Goal: Task Accomplishment & Management: Manage account settings

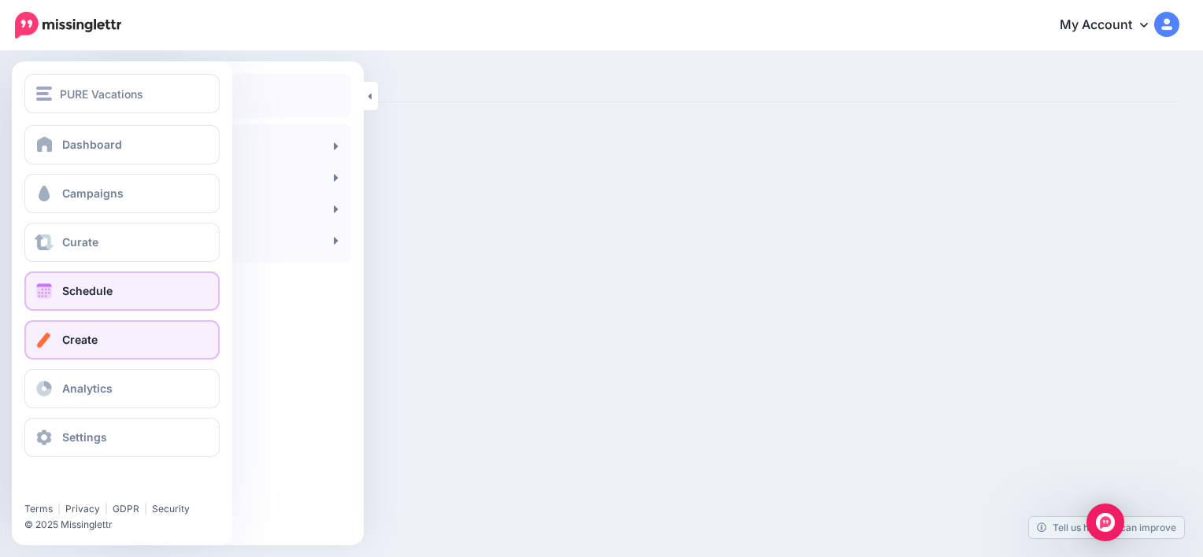
click at [113, 302] on link "Schedule" at bounding box center [121, 291] width 195 height 39
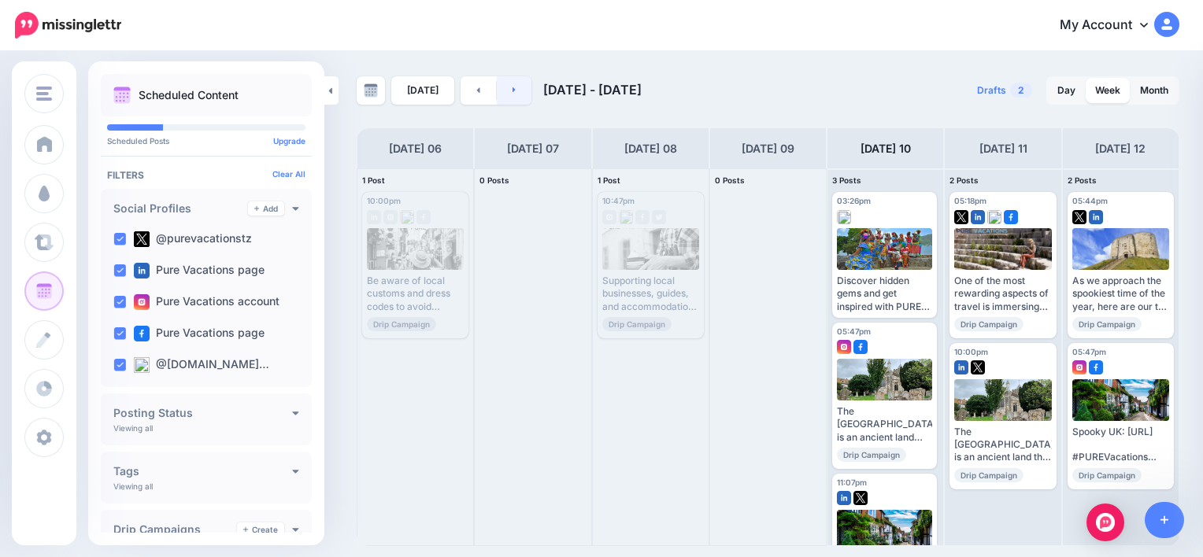
click at [520, 85] on link at bounding box center [514, 90] width 35 height 28
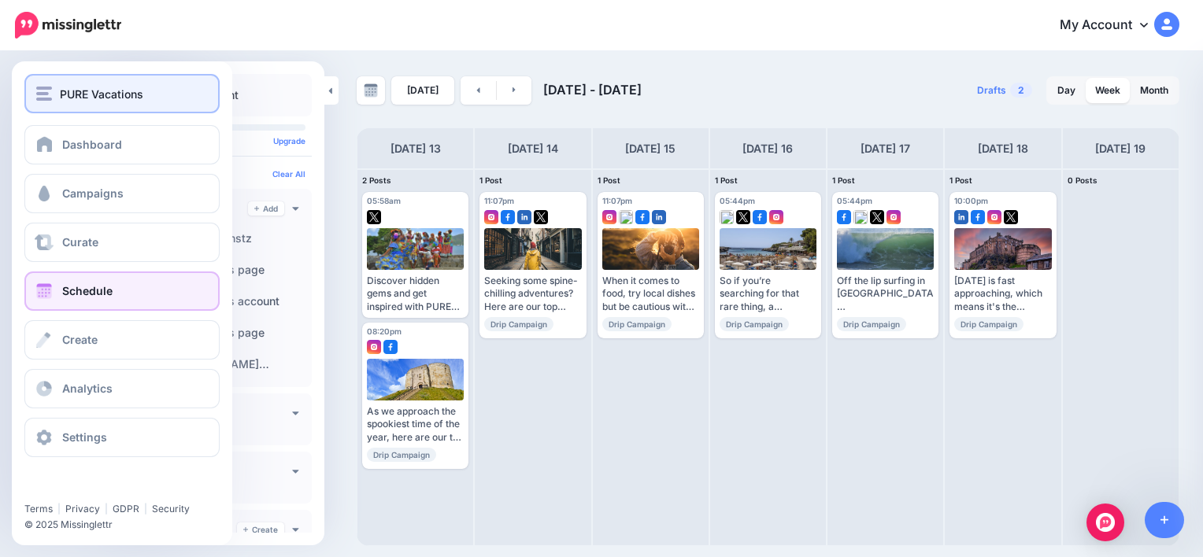
click at [65, 104] on button "PURE Vacations" at bounding box center [121, 93] width 195 height 39
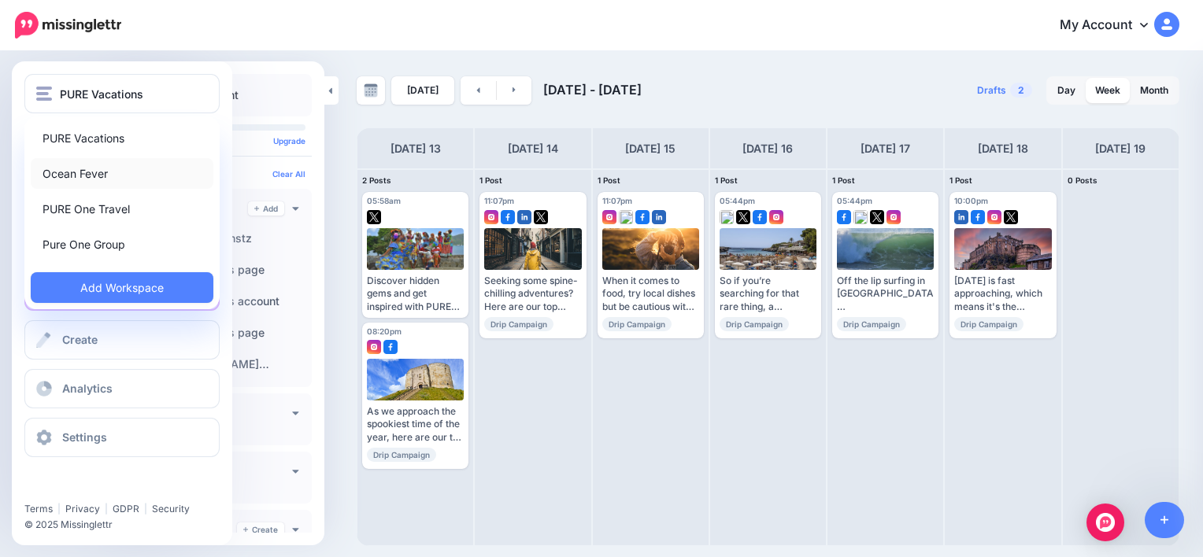
click at [82, 173] on link "Ocean Fever" at bounding box center [122, 173] width 183 height 31
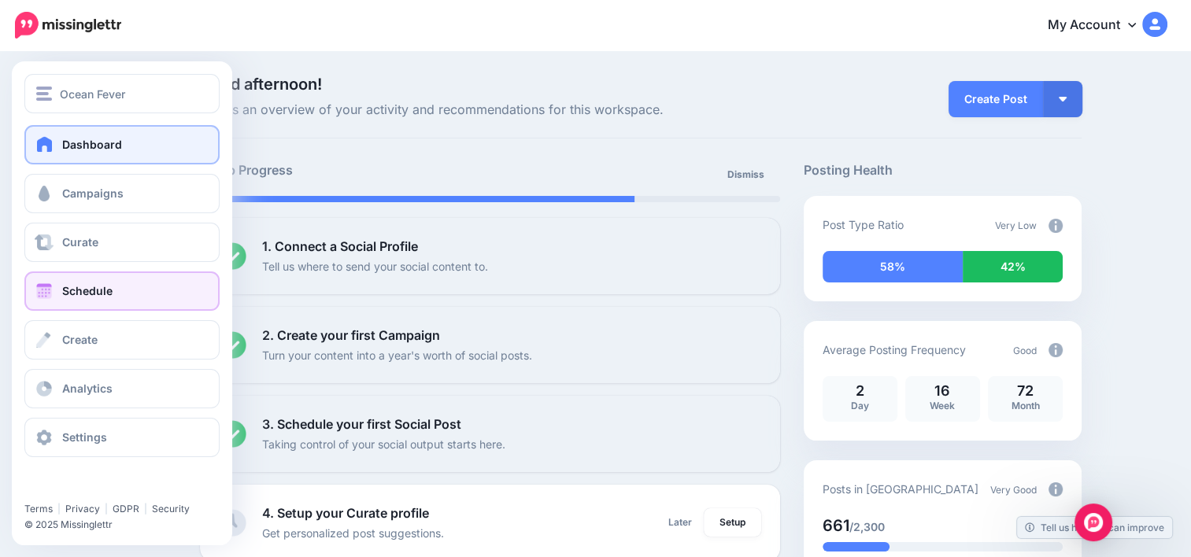
click at [80, 295] on span "Schedule" at bounding box center [87, 290] width 50 height 13
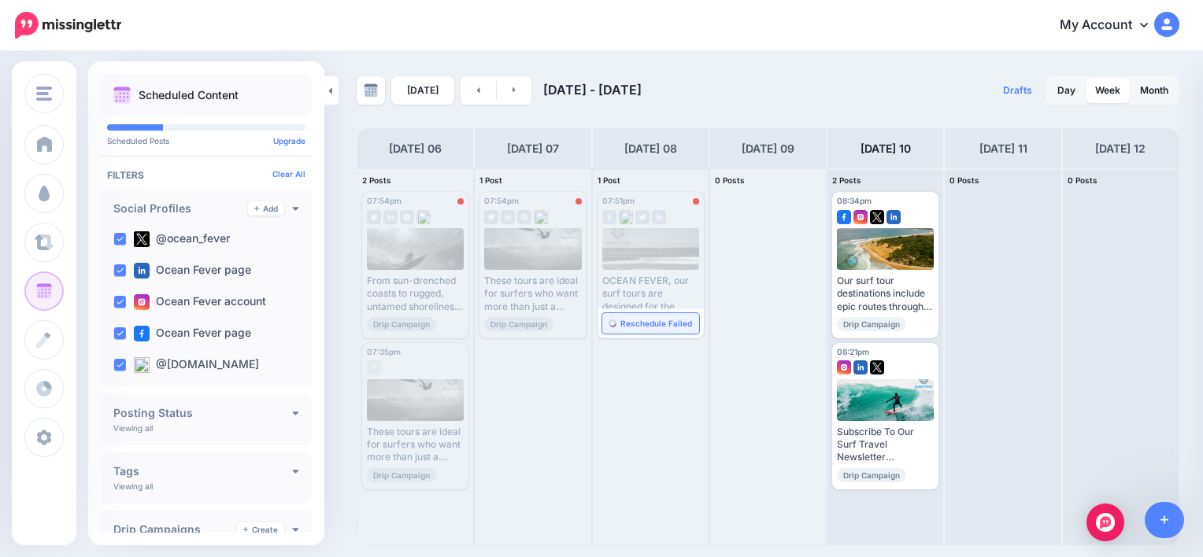
click at [652, 321] on span "Reschedule Failed" at bounding box center [656, 324] width 72 height 8
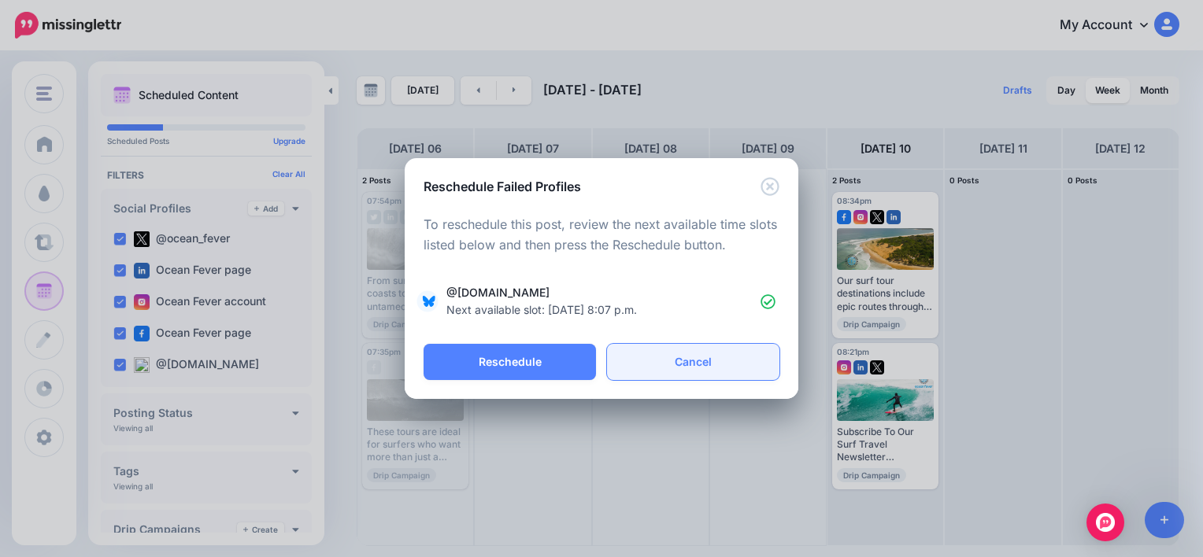
click at [706, 372] on link "Cancel" at bounding box center [693, 362] width 172 height 36
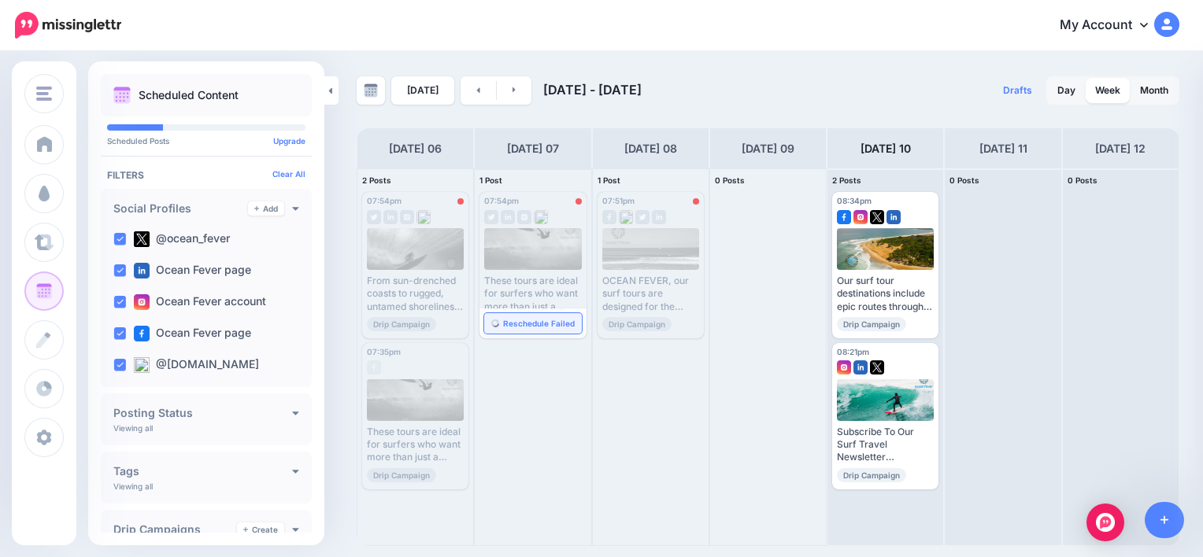
click at [539, 313] on link "Reschedule Failed" at bounding box center [532, 323] width 97 height 20
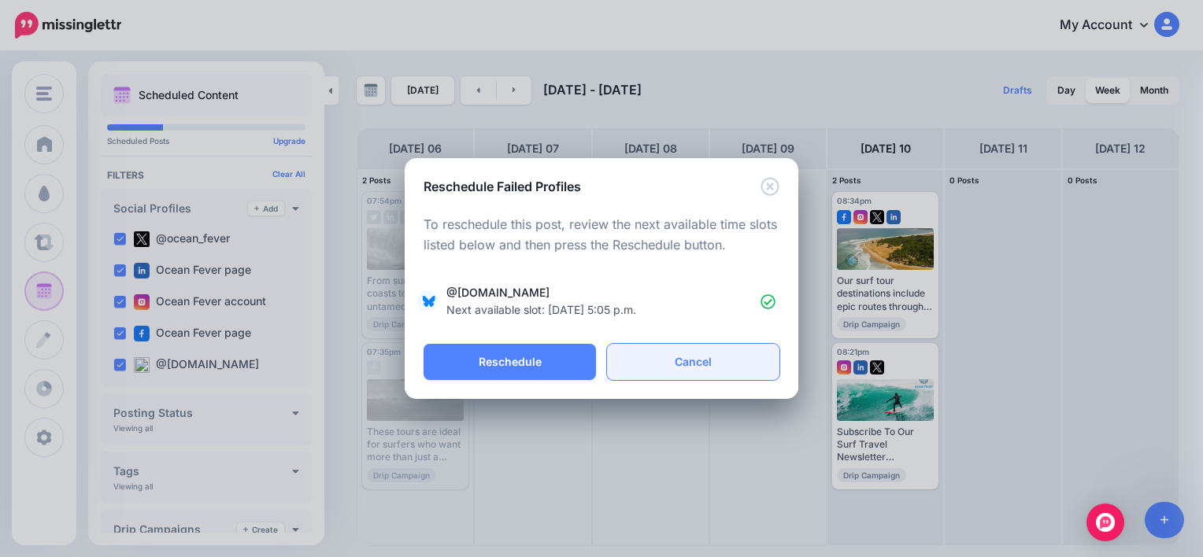
click at [694, 361] on link "Cancel" at bounding box center [693, 362] width 172 height 36
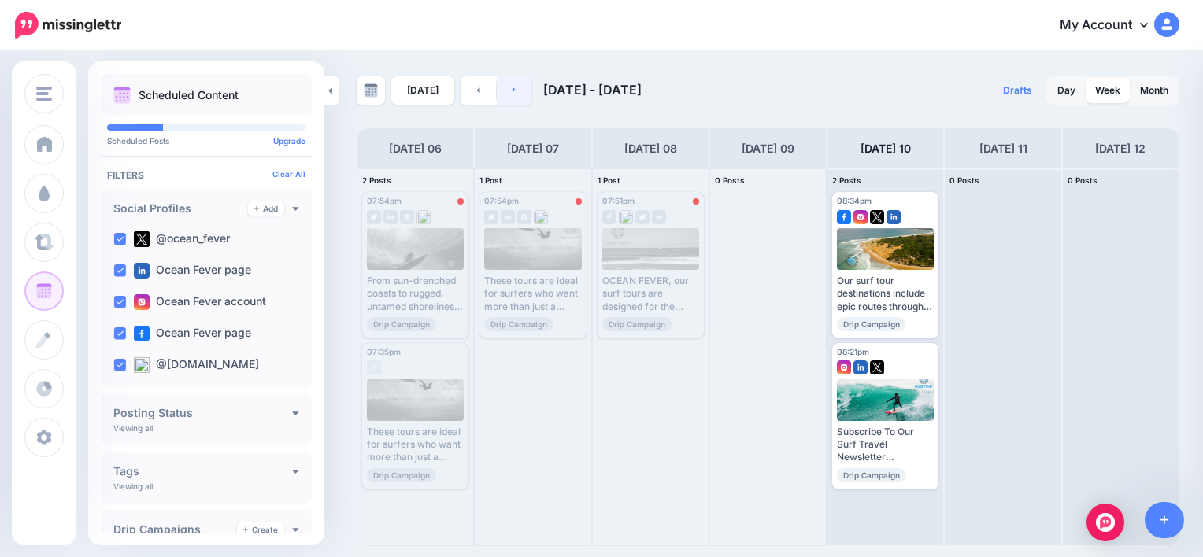
click at [502, 97] on link at bounding box center [514, 90] width 35 height 28
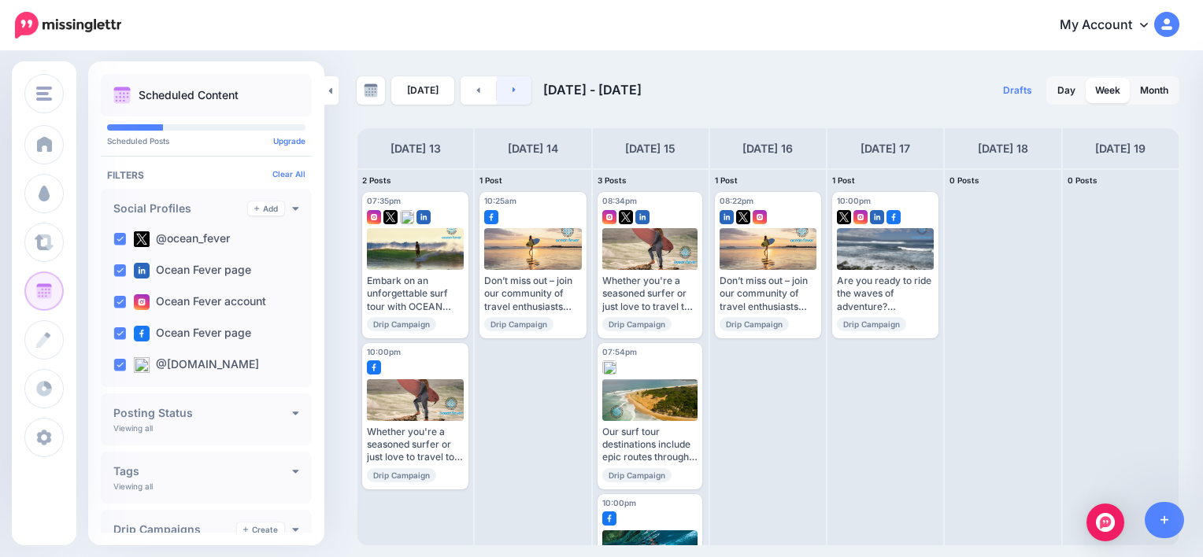
click at [513, 87] on icon at bounding box center [515, 89] width 4 height 9
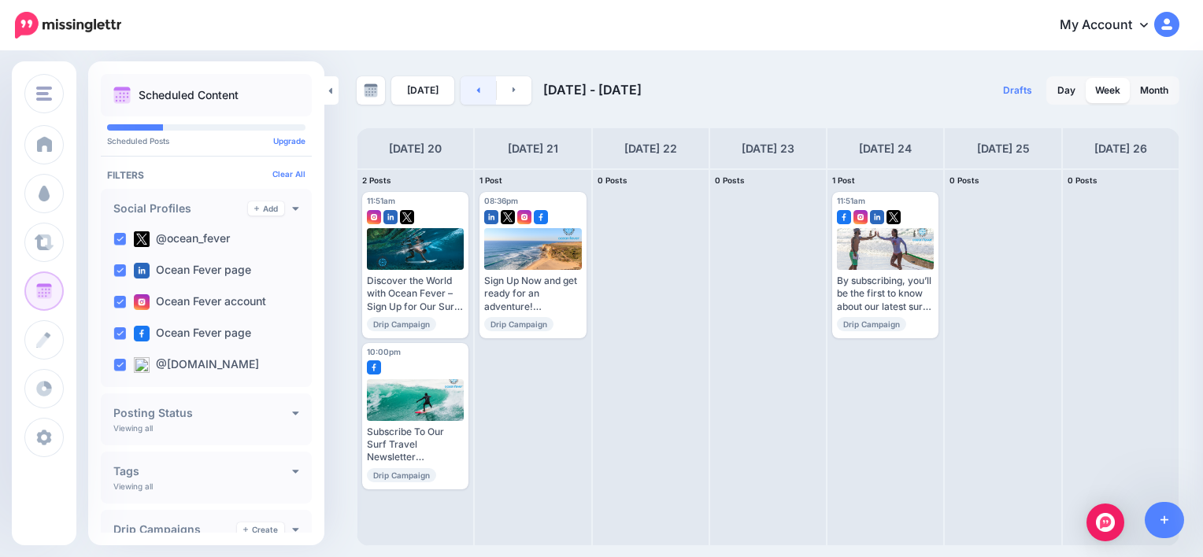
click at [466, 94] on link at bounding box center [478, 90] width 35 height 28
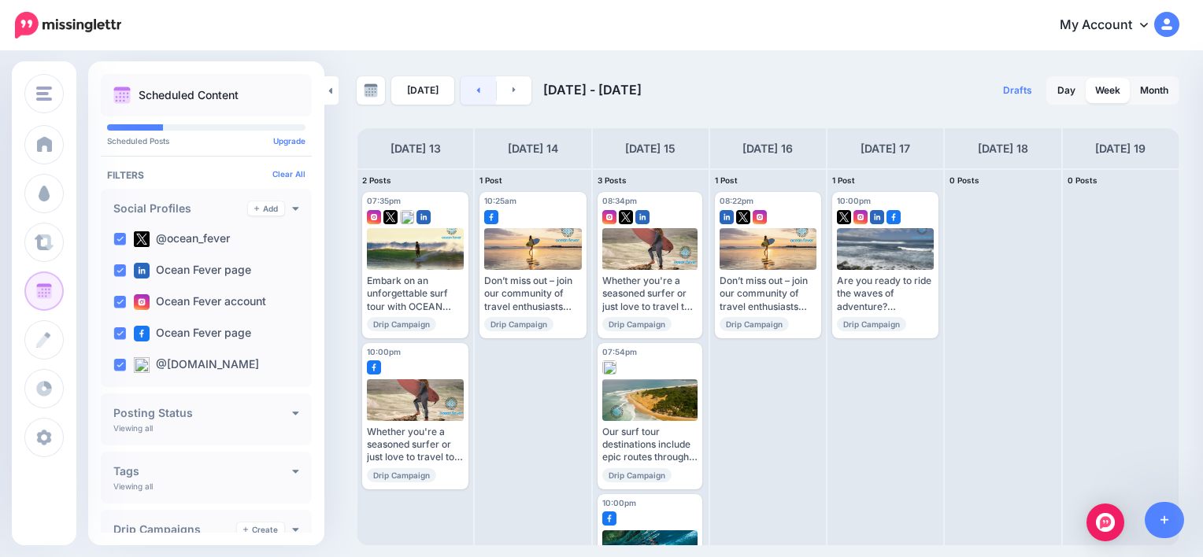
click at [466, 94] on link at bounding box center [478, 90] width 35 height 28
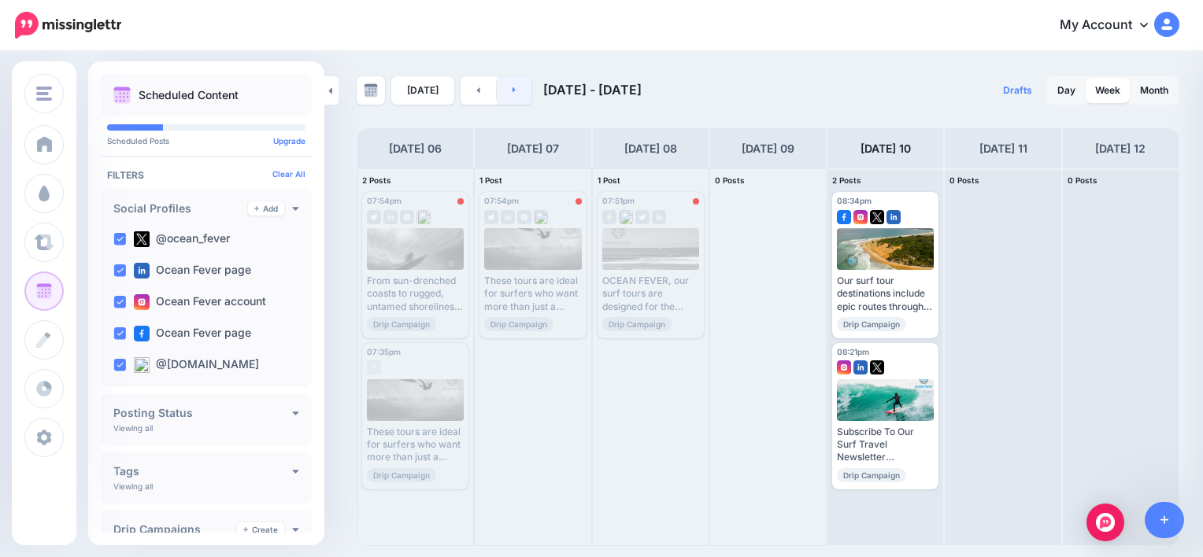
click at [500, 88] on link at bounding box center [514, 90] width 35 height 28
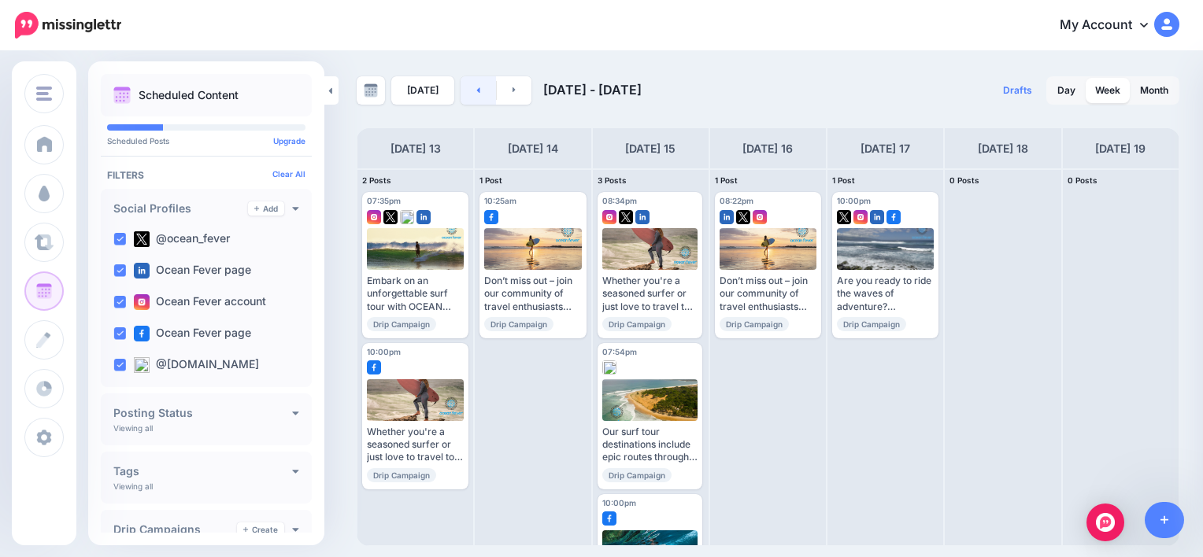
click at [466, 94] on link at bounding box center [478, 90] width 35 height 28
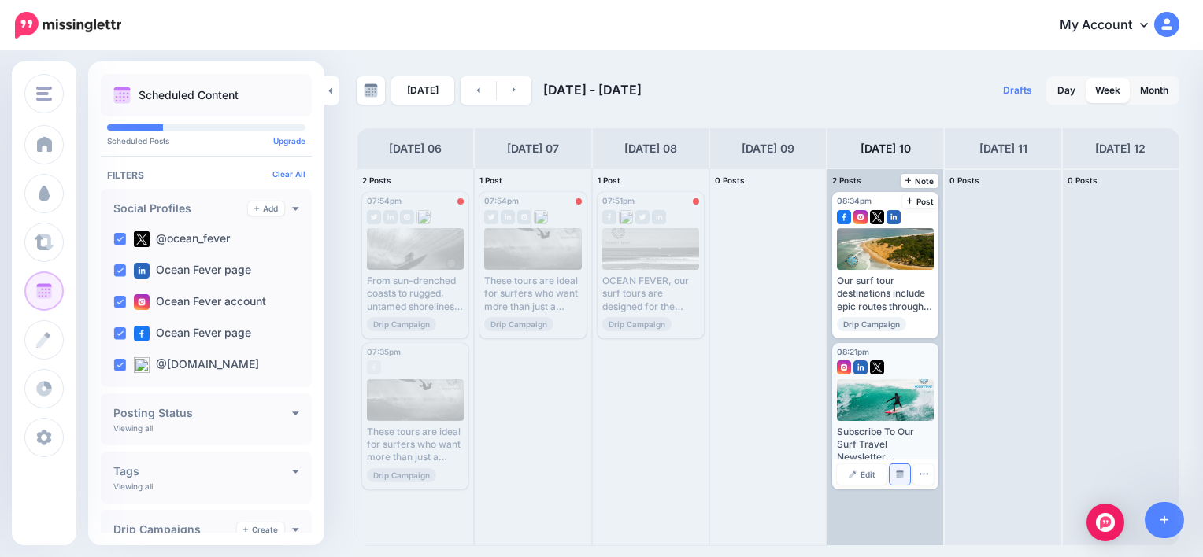
click at [896, 468] on link "Manage Dates" at bounding box center [900, 475] width 20 height 20
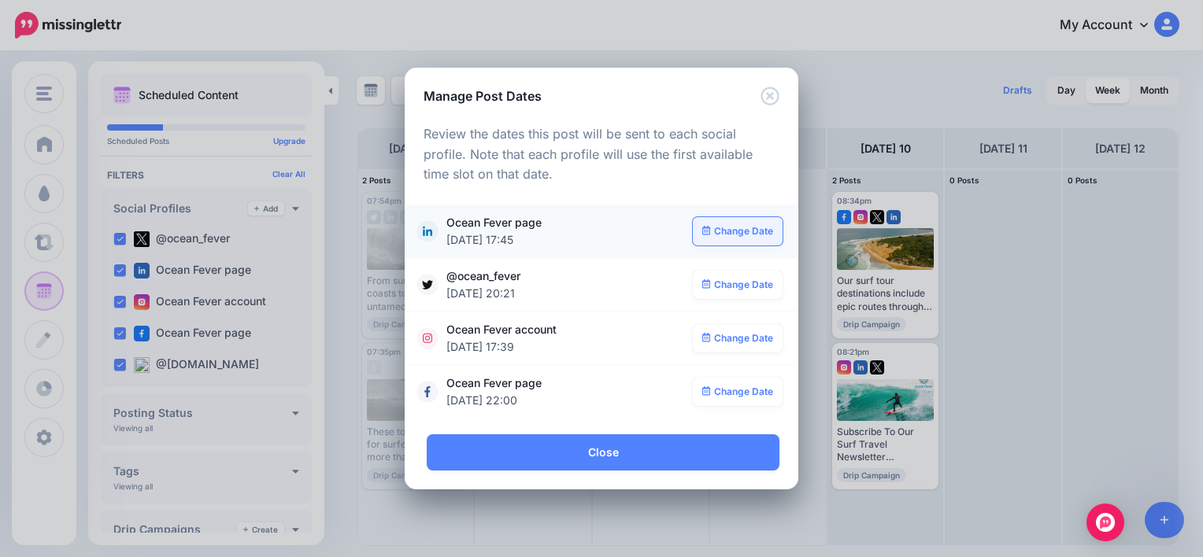
click at [734, 231] on link "Change Date" at bounding box center [738, 231] width 91 height 28
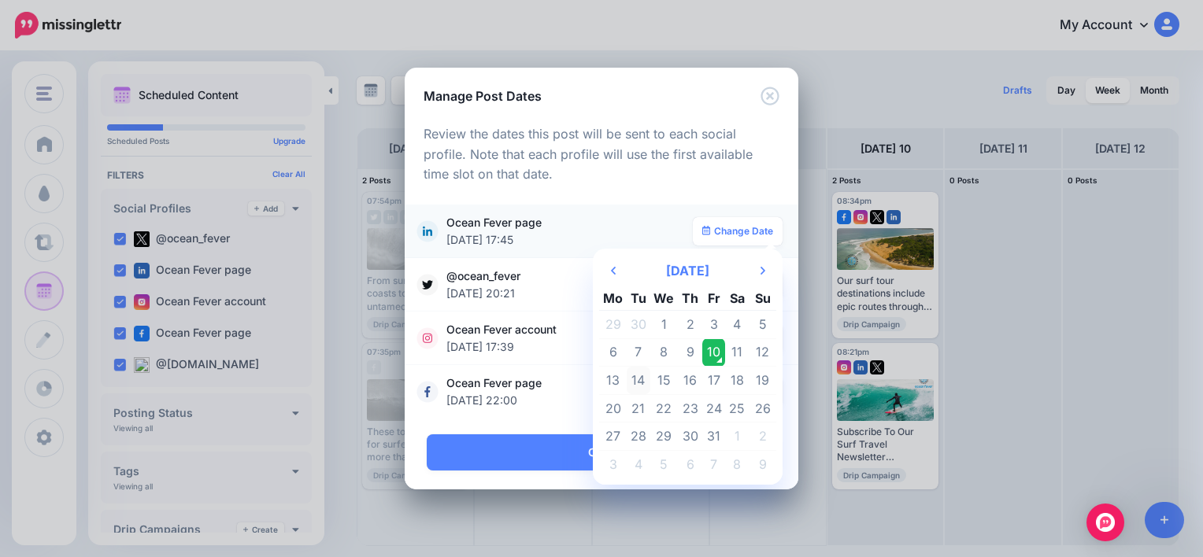
click at [641, 379] on td "14" at bounding box center [639, 381] width 24 height 28
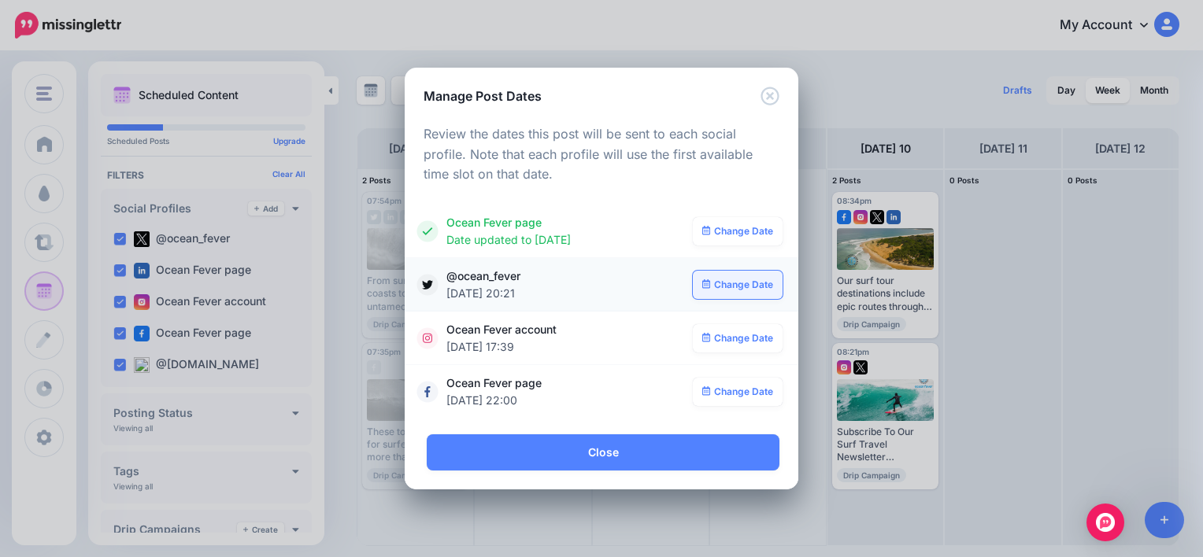
click at [738, 290] on link "Change Date" at bounding box center [738, 285] width 91 height 28
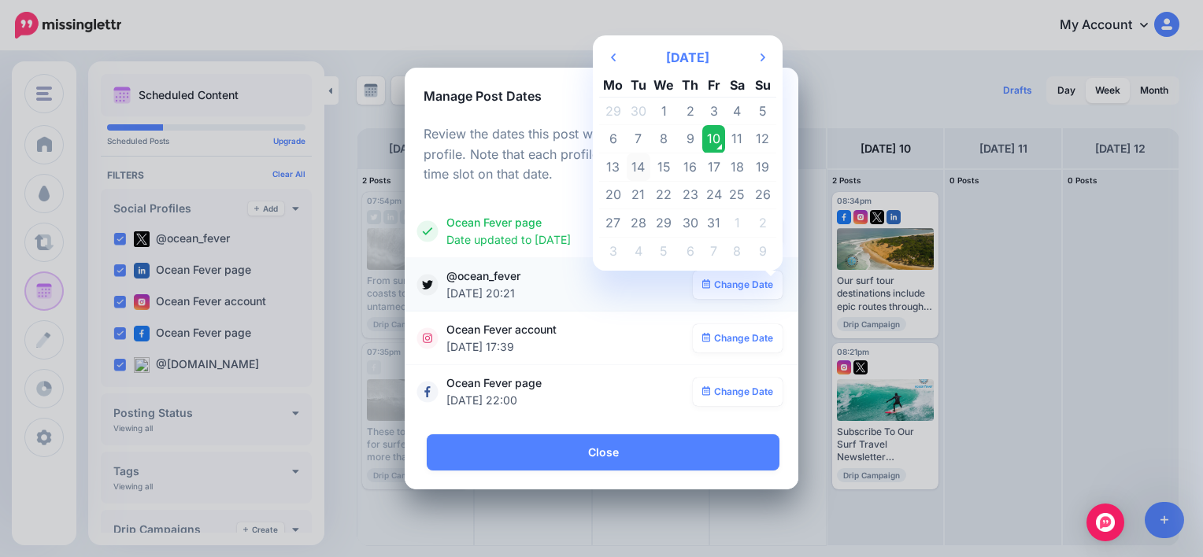
click at [639, 176] on td "14" at bounding box center [639, 168] width 24 height 28
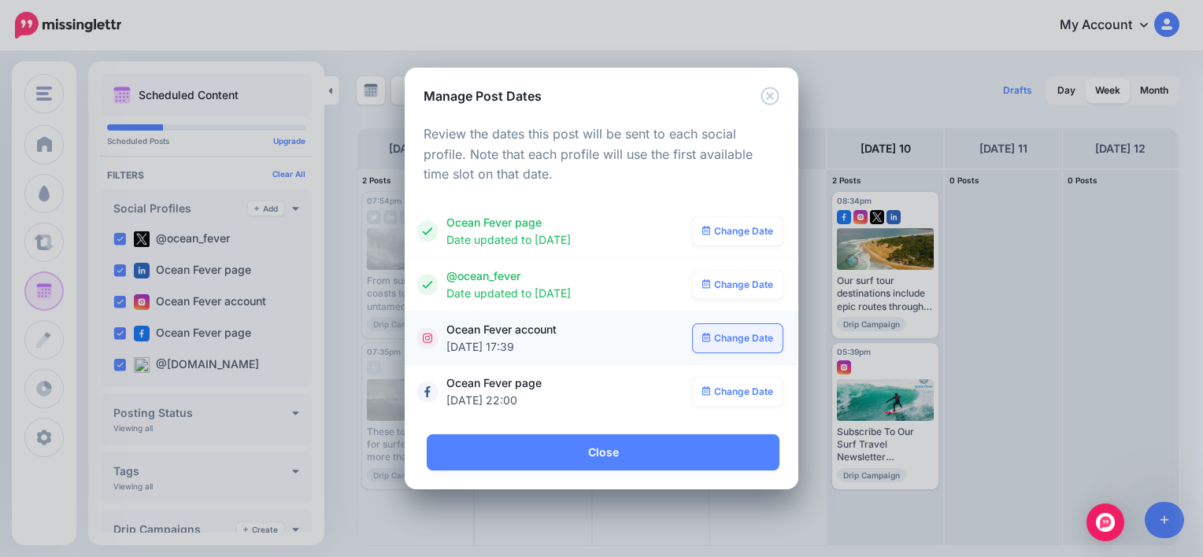
click at [742, 350] on link "Change Date" at bounding box center [738, 338] width 91 height 28
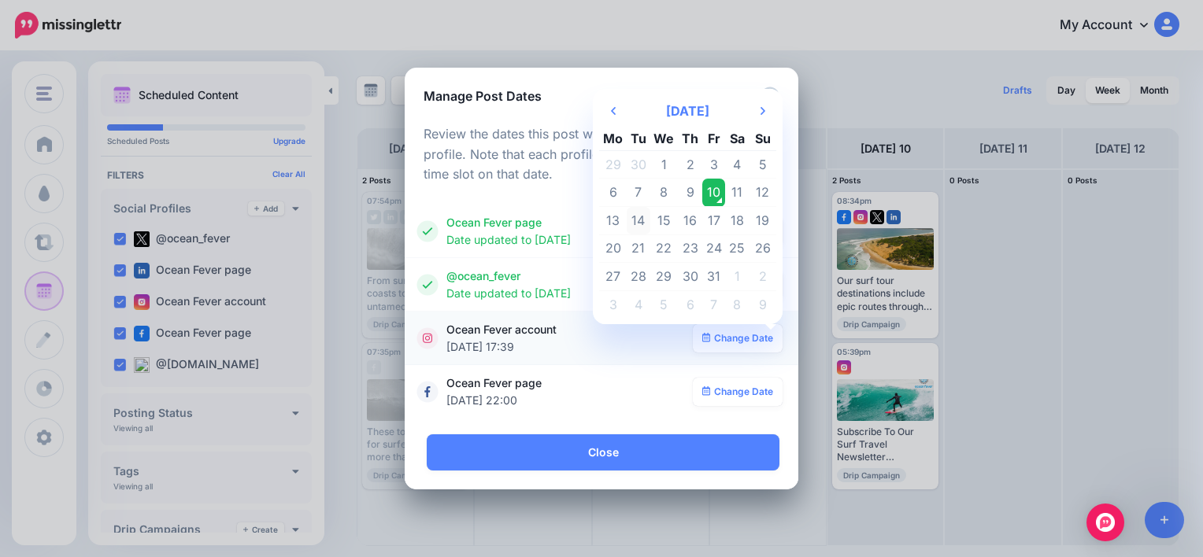
click at [639, 227] on td "14" at bounding box center [639, 221] width 24 height 28
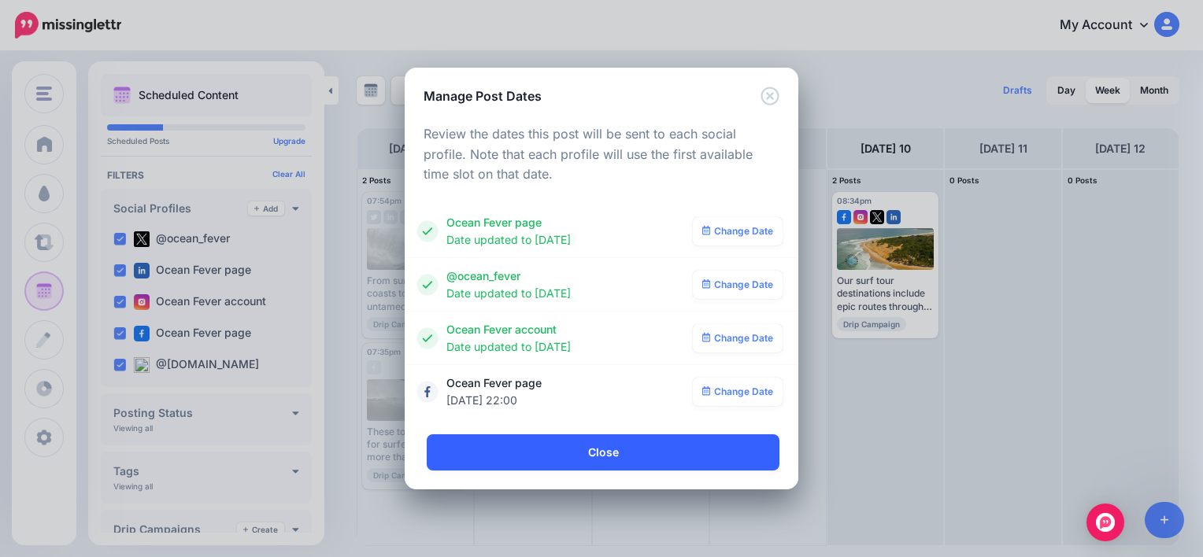
click at [605, 445] on link "Close" at bounding box center [603, 453] width 353 height 36
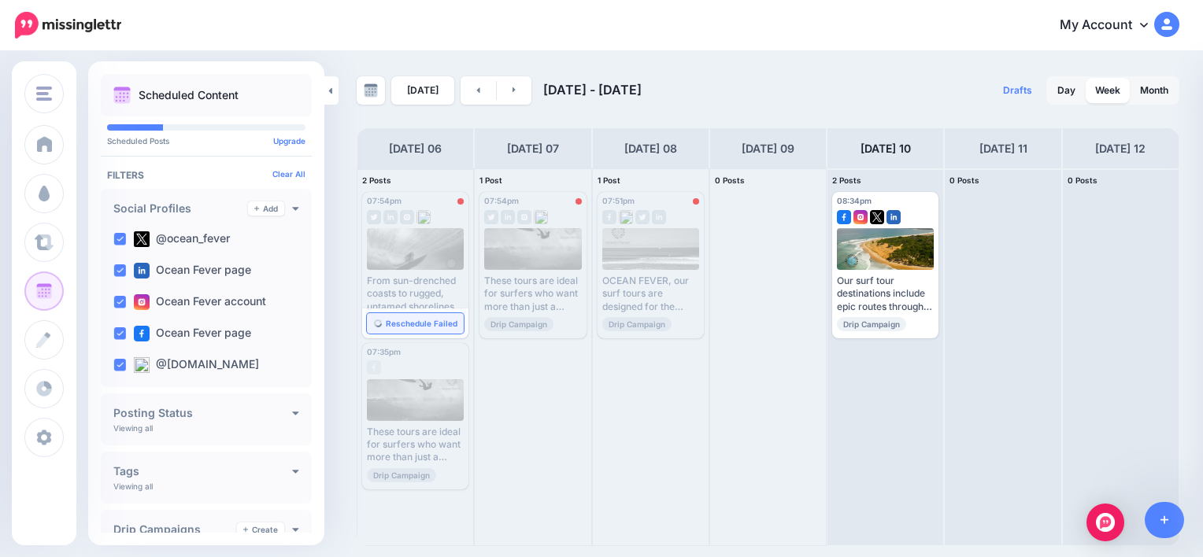
click at [414, 321] on span "Reschedule Failed" at bounding box center [422, 324] width 72 height 8
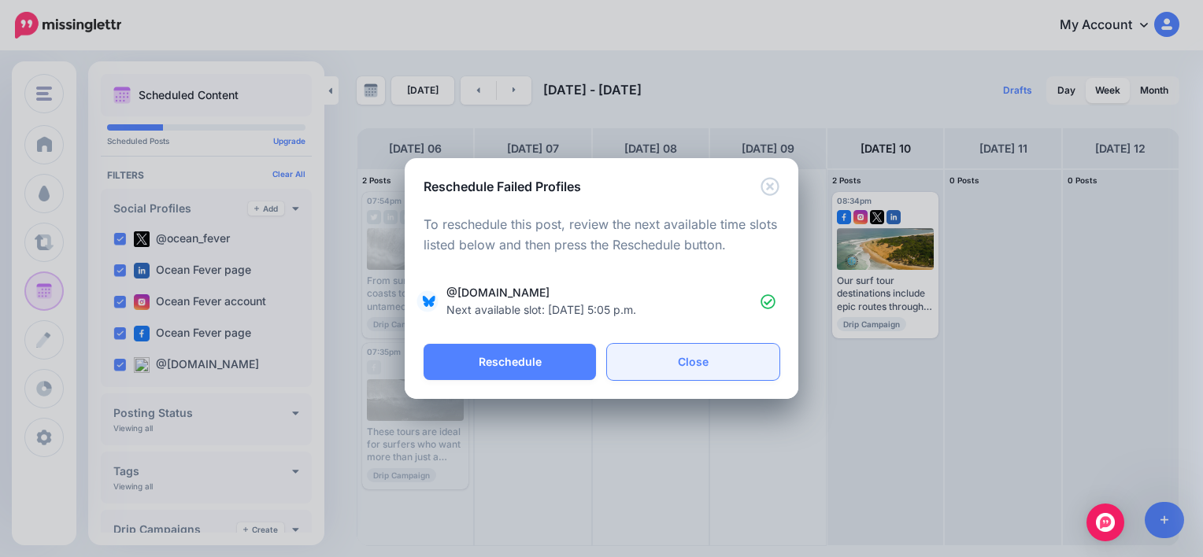
click at [660, 363] on link "Close" at bounding box center [693, 362] width 172 height 36
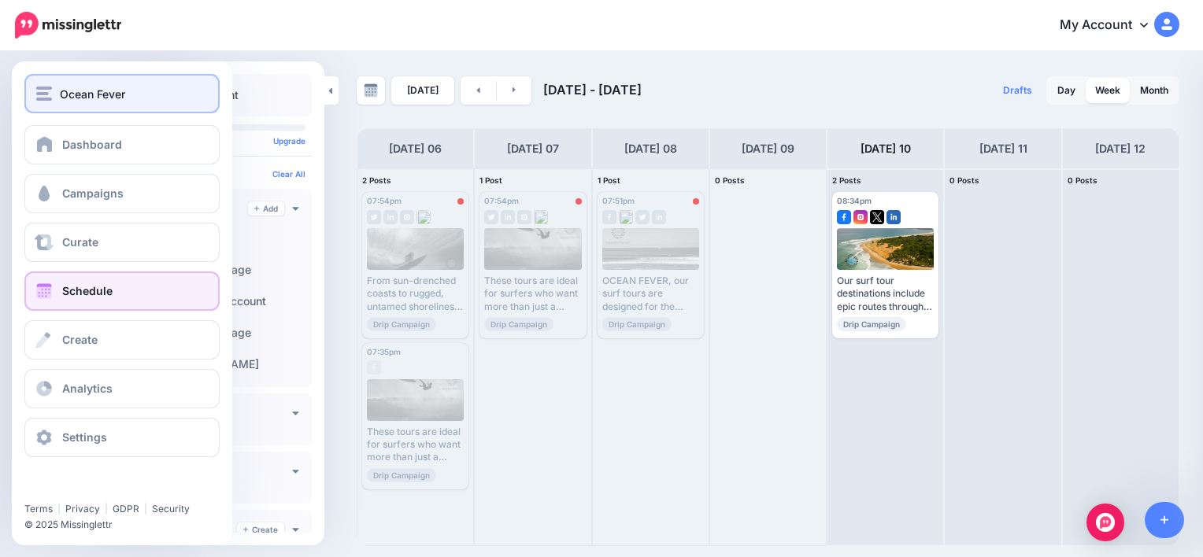
click at [69, 85] on span "Ocean Fever" at bounding box center [92, 94] width 65 height 18
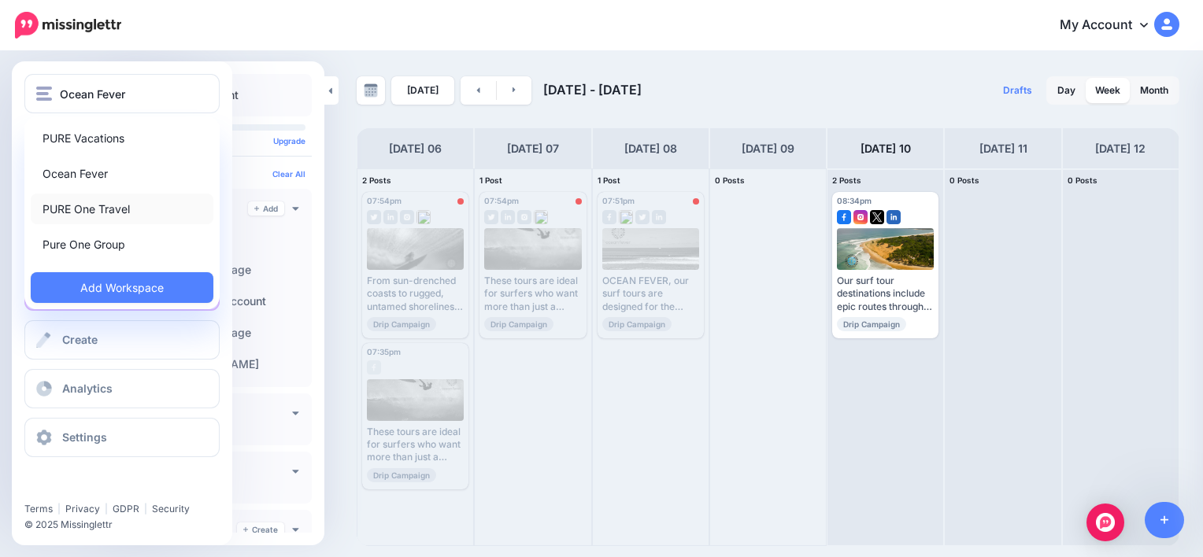
click at [102, 210] on link "PURE One Travel" at bounding box center [122, 209] width 183 height 31
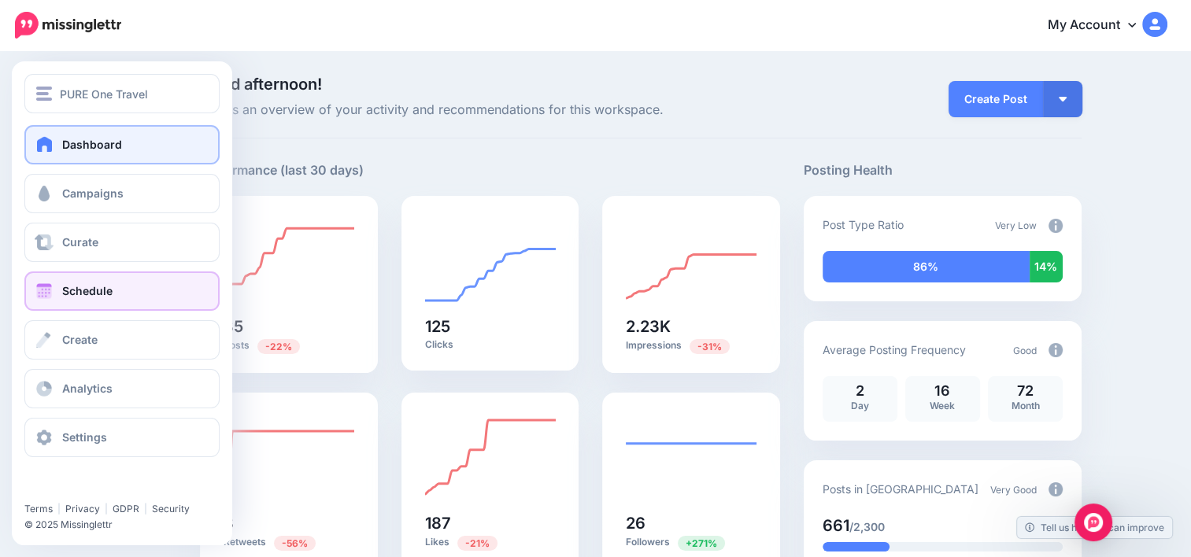
click at [86, 297] on span "Schedule" at bounding box center [87, 290] width 50 height 13
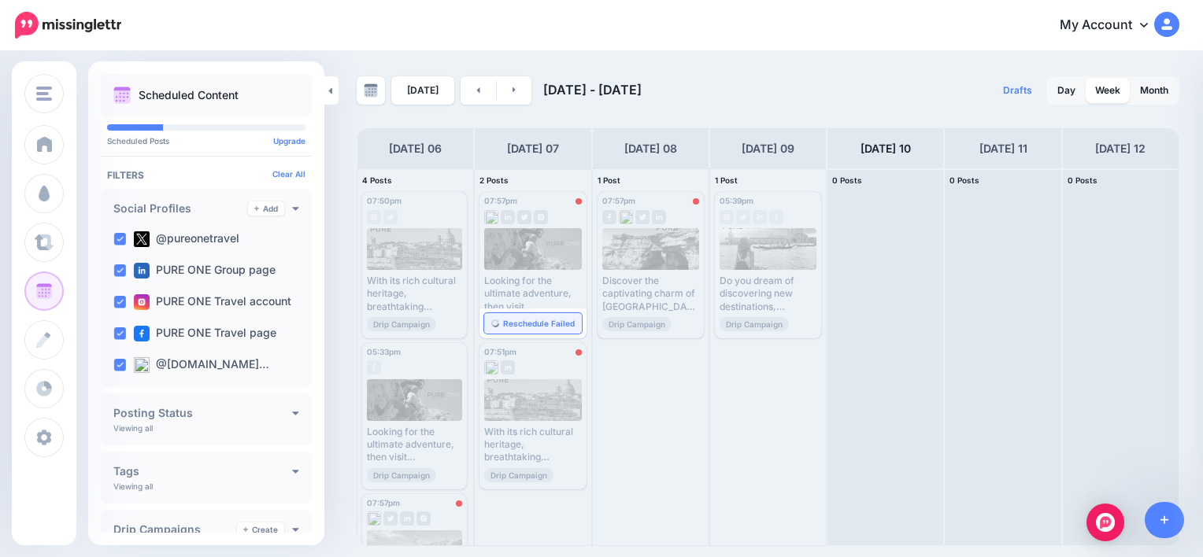
click at [550, 322] on span "Reschedule Failed" at bounding box center [539, 324] width 72 height 8
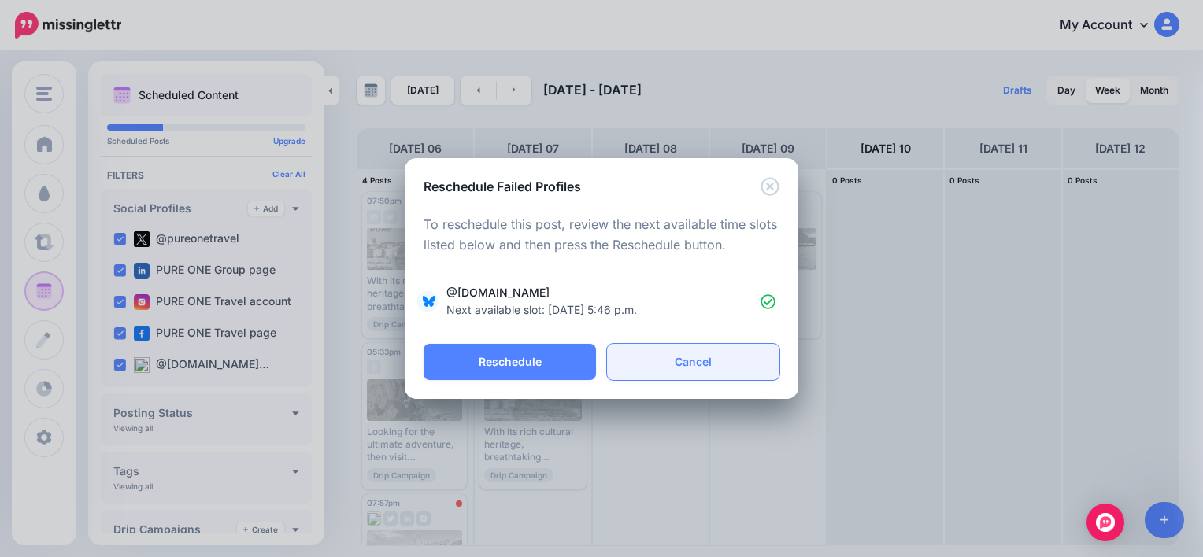
click at [675, 361] on link "Cancel" at bounding box center [693, 362] width 172 height 36
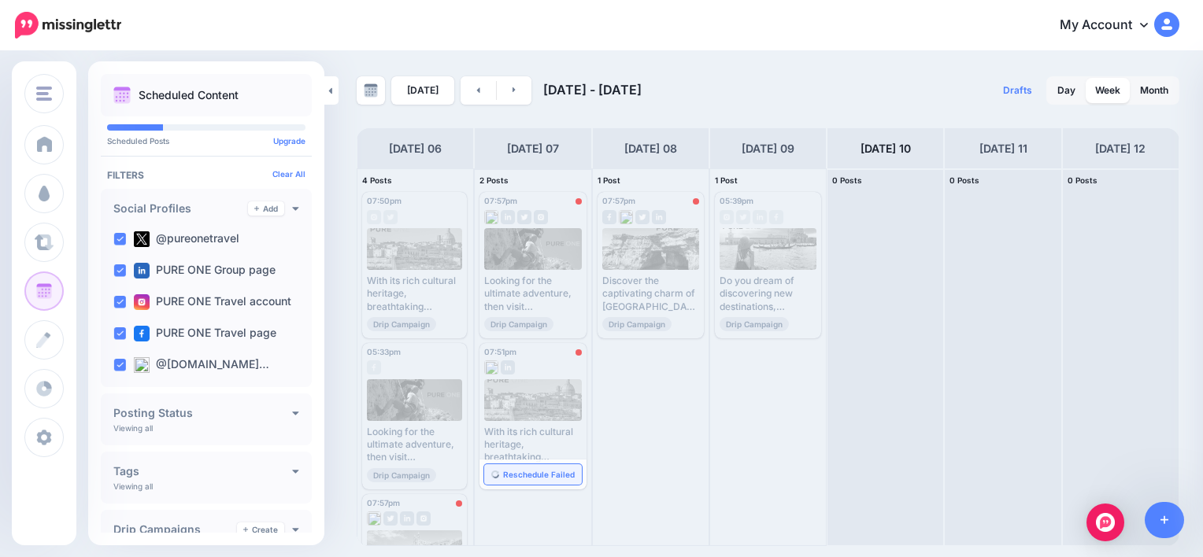
click at [546, 472] on span "Reschedule Failed" at bounding box center [539, 475] width 72 height 8
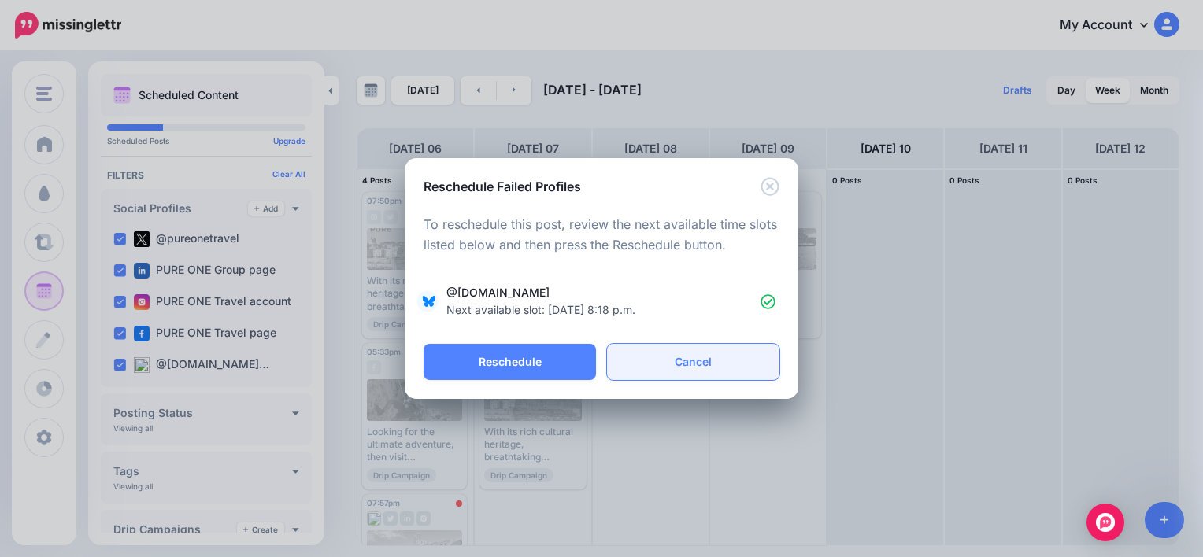
click at [678, 354] on link "Cancel" at bounding box center [693, 362] width 172 height 36
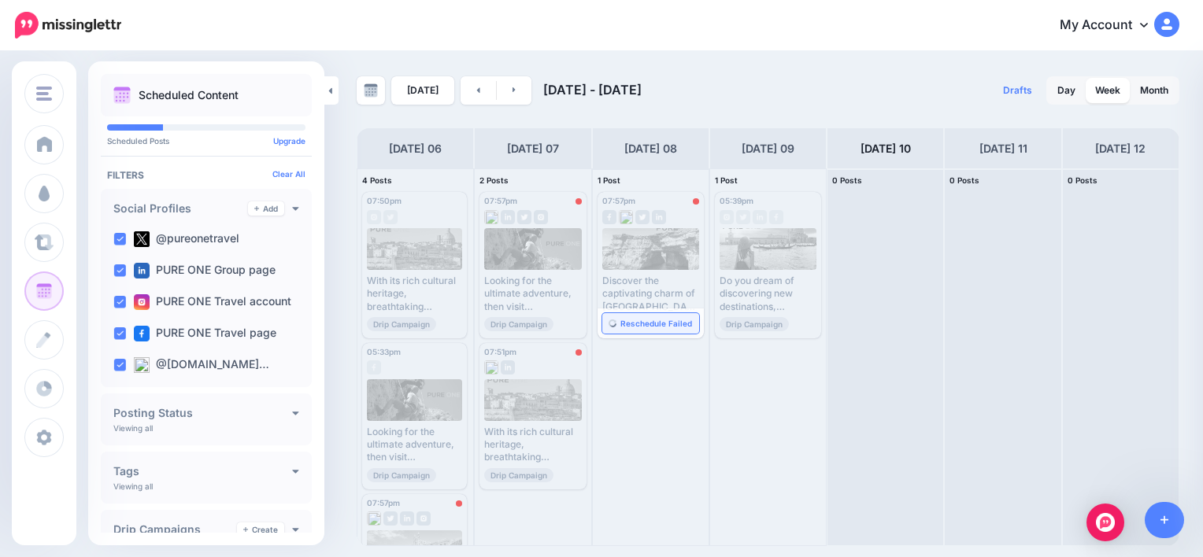
click at [646, 325] on span "Reschedule Failed" at bounding box center [656, 324] width 72 height 8
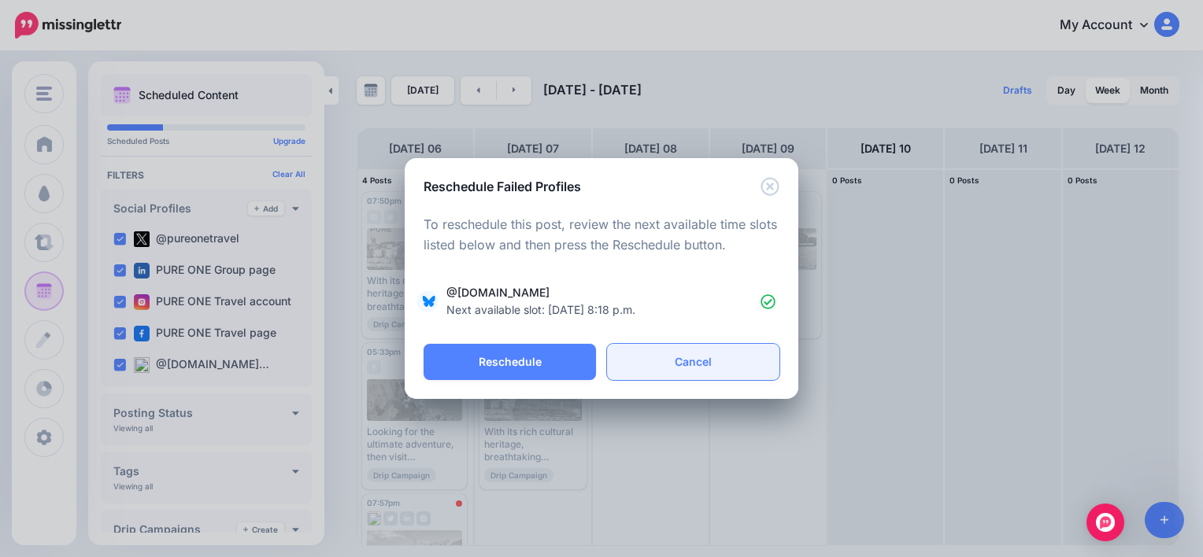
click at [684, 368] on link "Cancel" at bounding box center [693, 362] width 172 height 36
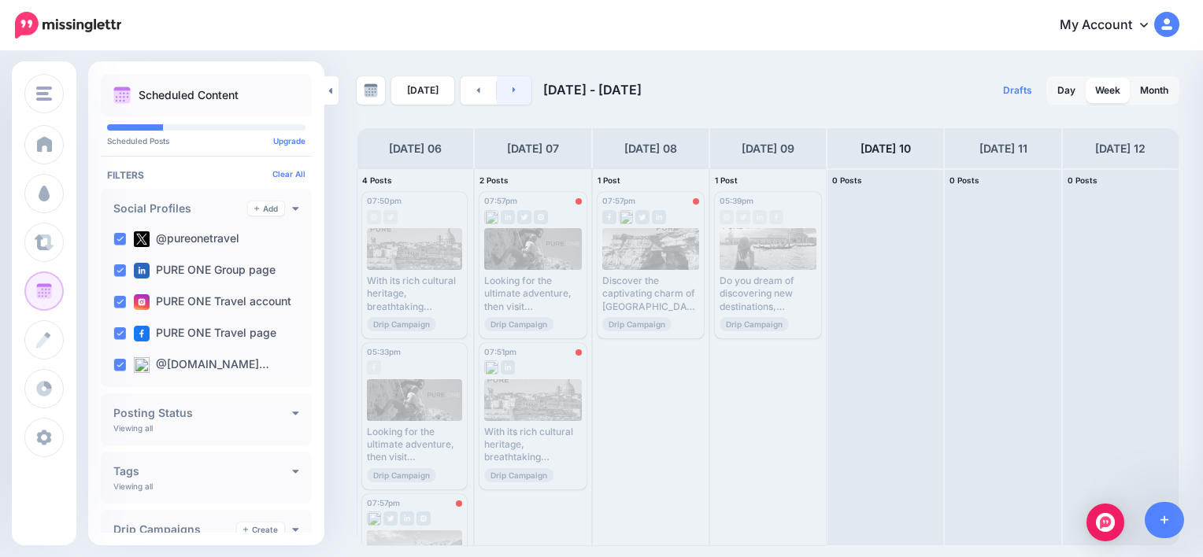
click at [513, 85] on link at bounding box center [514, 90] width 35 height 28
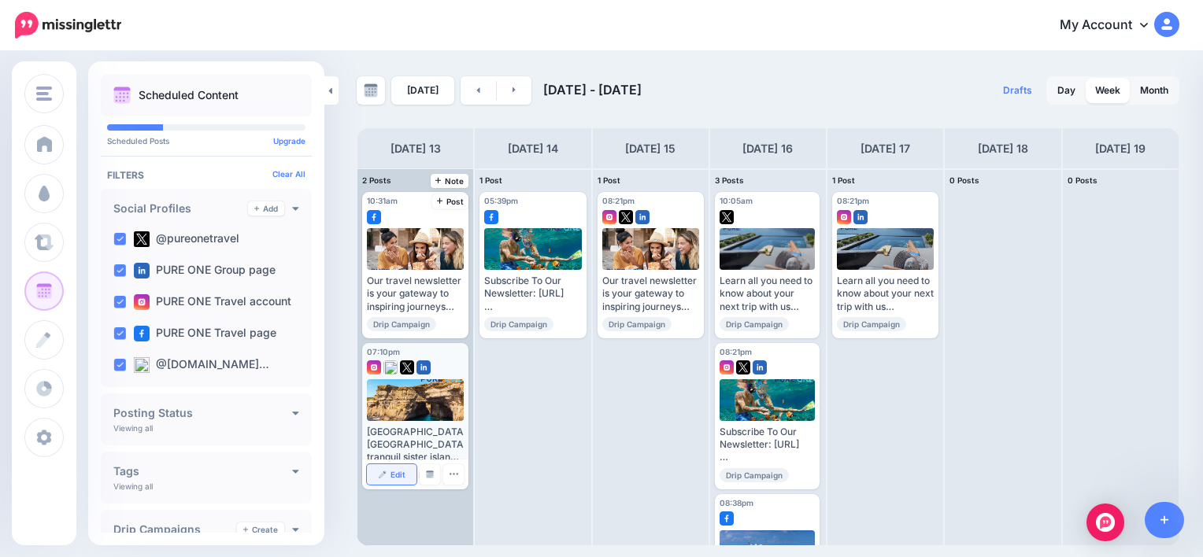
click at [405, 482] on link "Edit" at bounding box center [392, 475] width 50 height 20
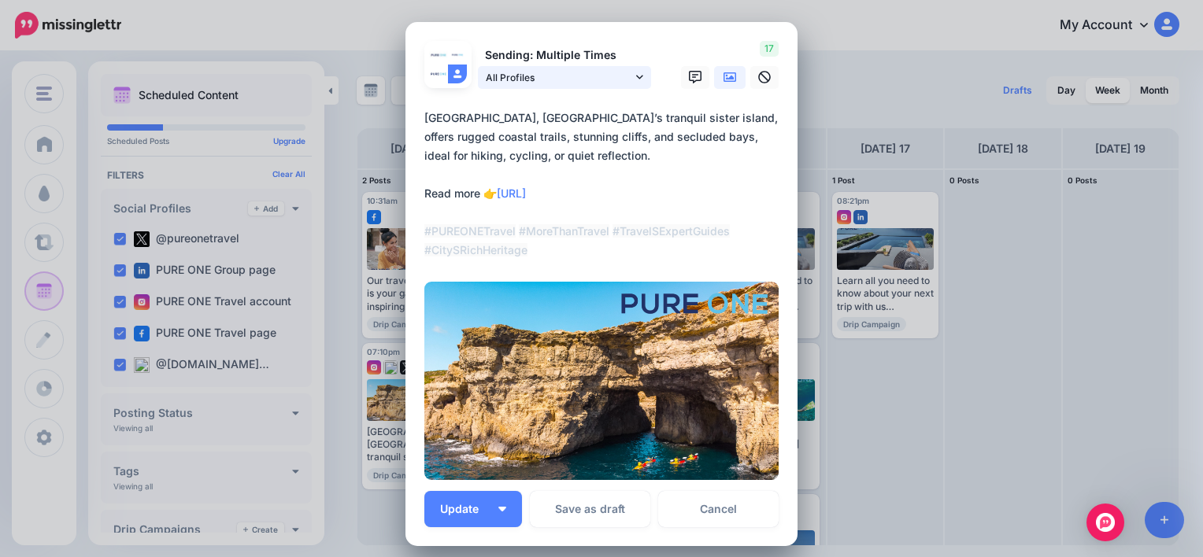
click at [636, 72] on icon at bounding box center [639, 77] width 7 height 11
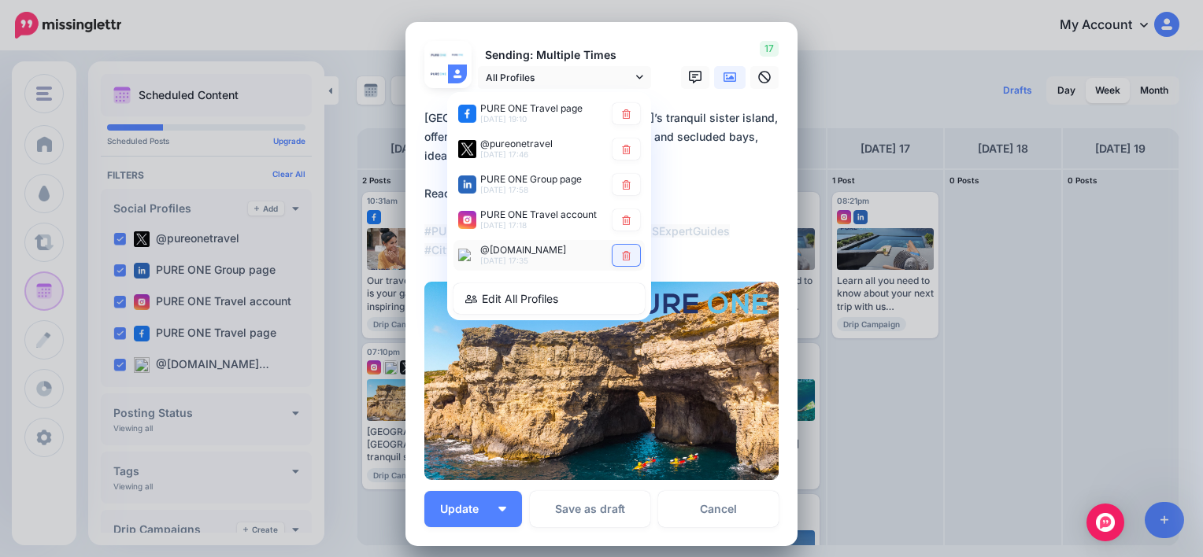
click at [620, 254] on icon at bounding box center [626, 254] width 12 height 9
type textarea "**********"
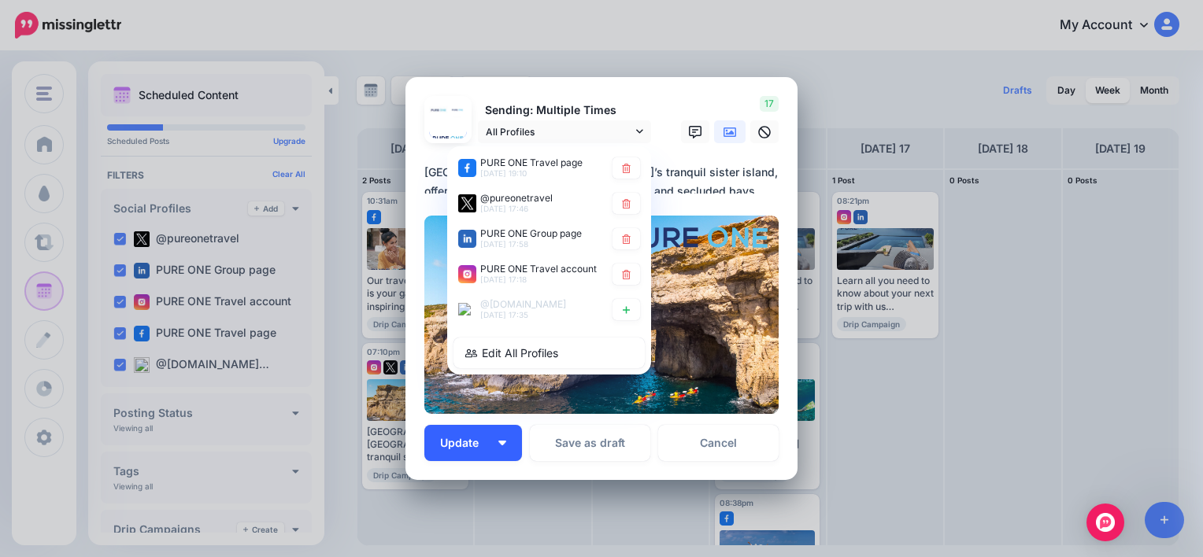
click at [476, 441] on span "Update" at bounding box center [465, 443] width 50 height 11
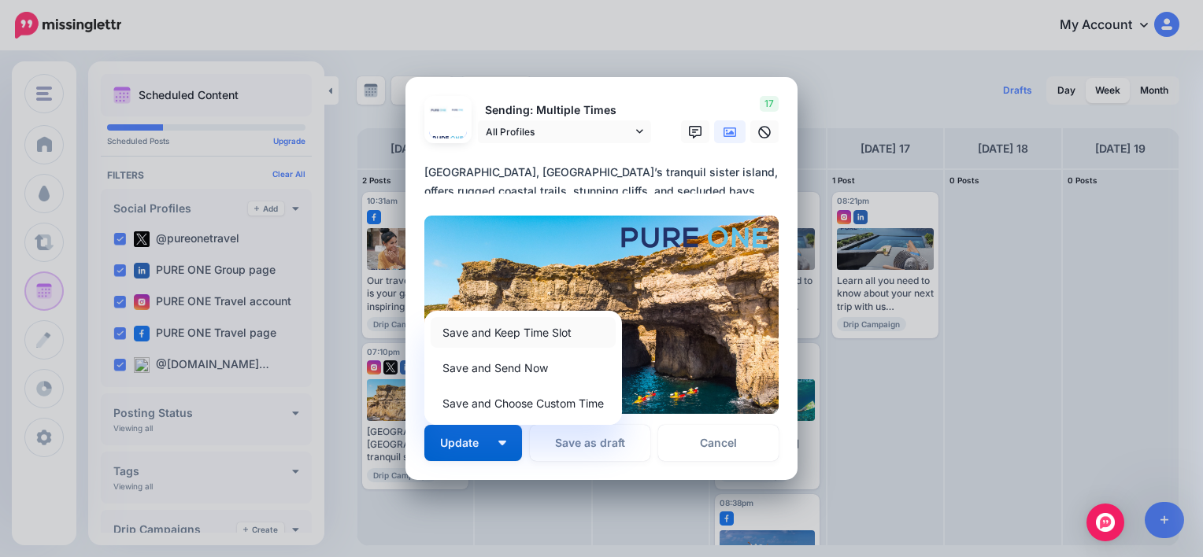
click at [500, 335] on link "Save and Keep Time Slot" at bounding box center [523, 332] width 185 height 31
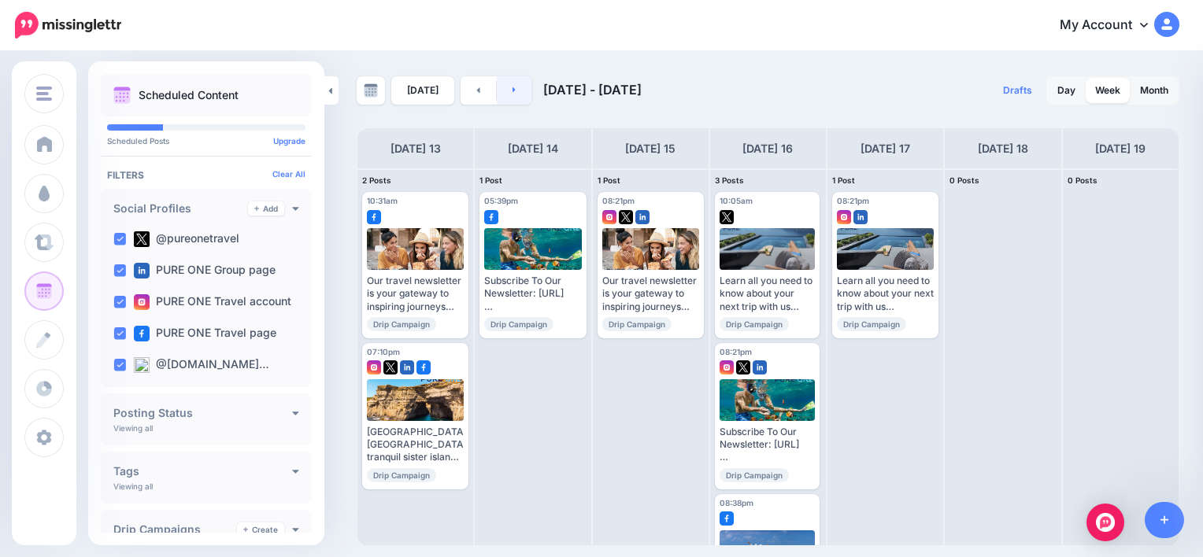
click at [513, 85] on icon at bounding box center [515, 89] width 4 height 9
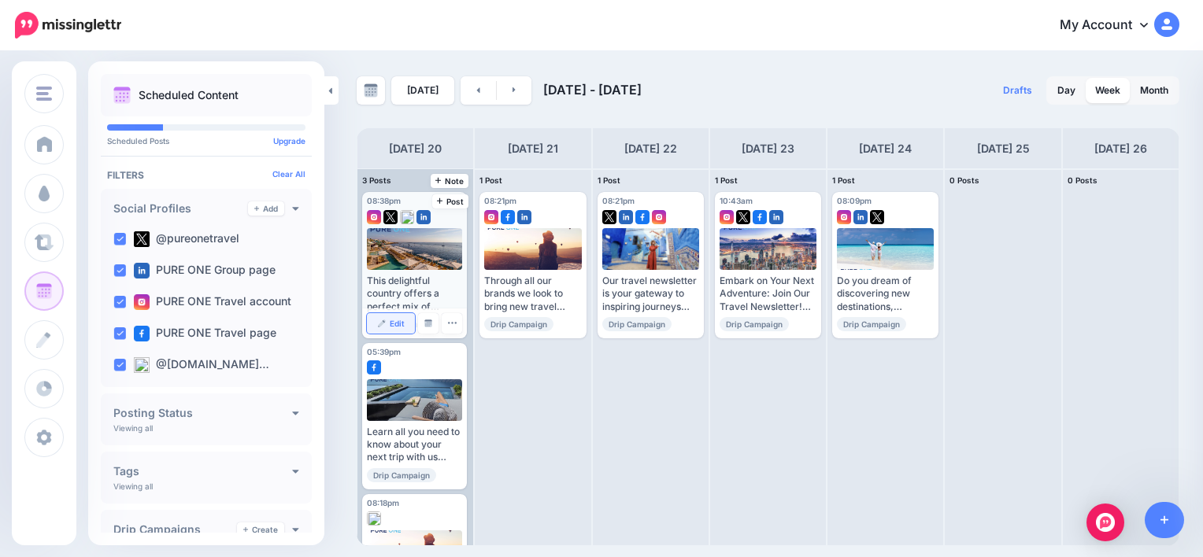
click at [400, 324] on span "Edit" at bounding box center [397, 324] width 15 height 8
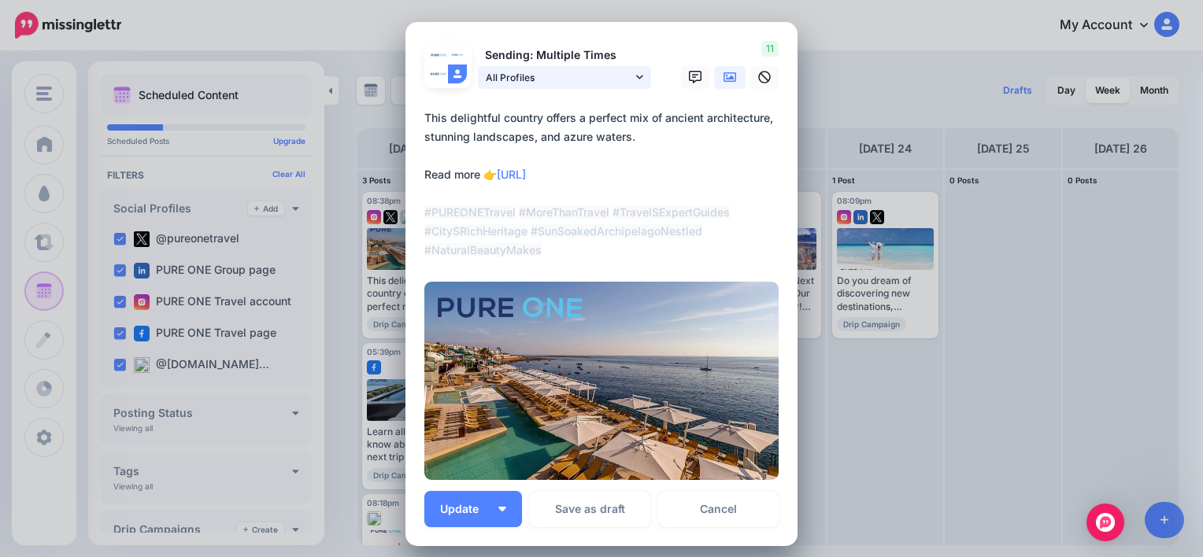
click at [643, 77] on link "All Profiles" at bounding box center [564, 77] width 173 height 23
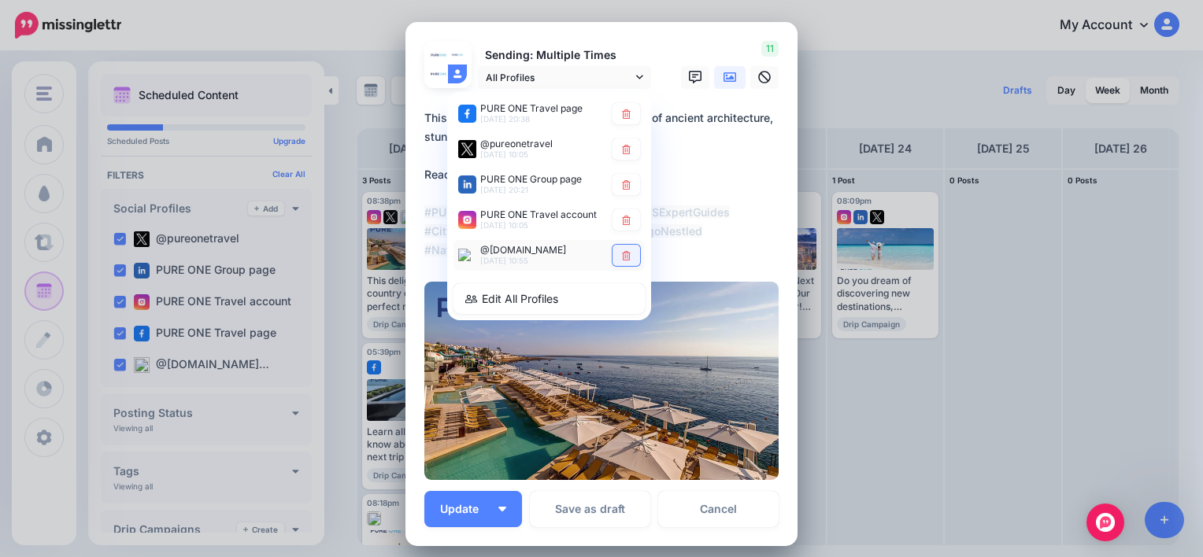
click at [627, 261] on link at bounding box center [627, 255] width 28 height 21
type textarea "**********"
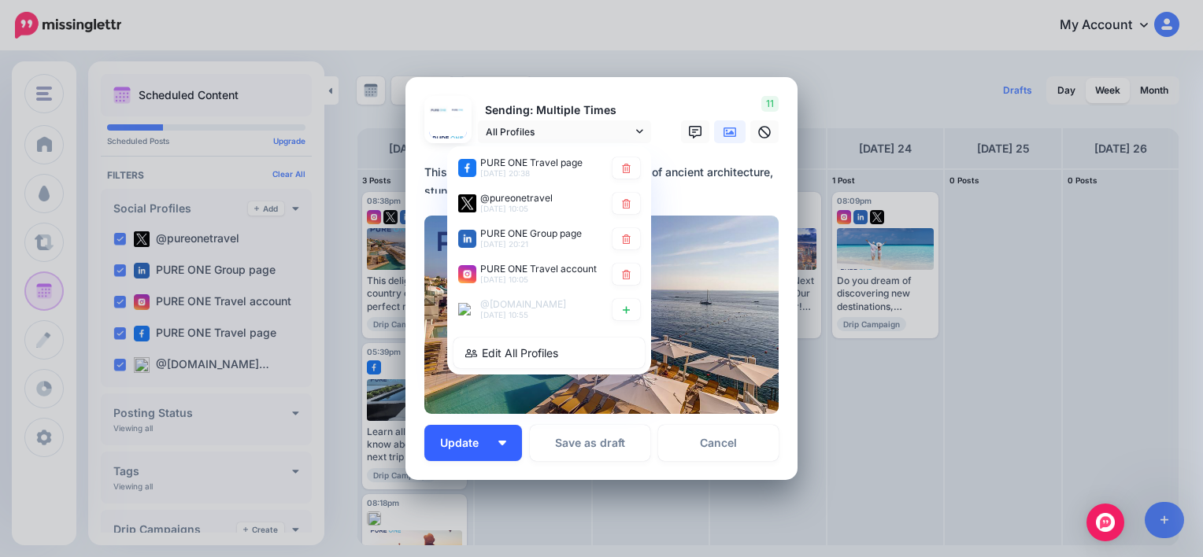
click at [495, 453] on button "Update" at bounding box center [473, 443] width 98 height 36
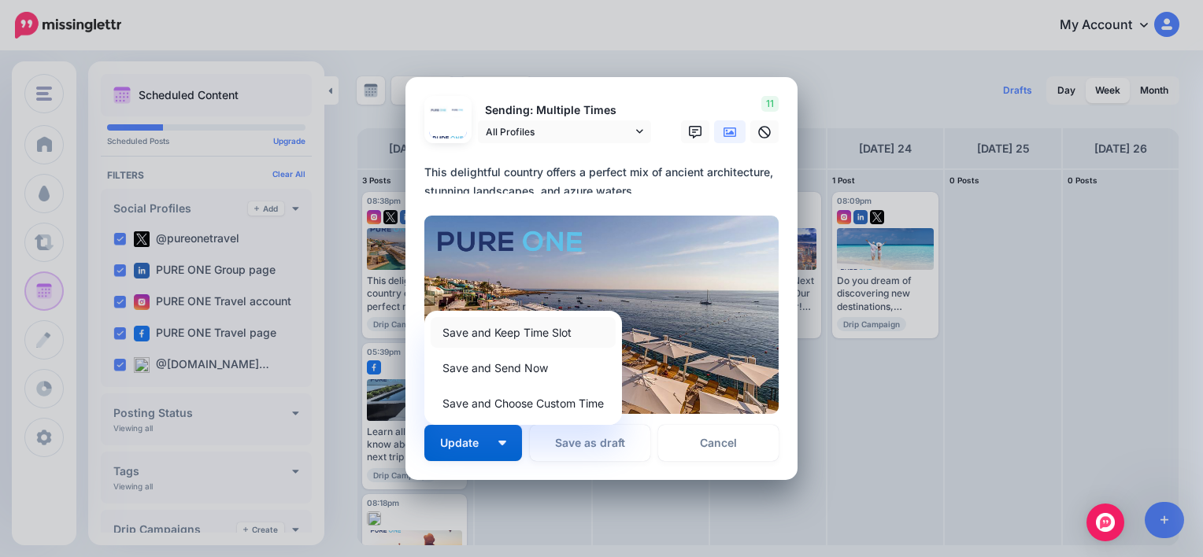
click at [512, 338] on link "Save and Keep Time Slot" at bounding box center [523, 332] width 185 height 31
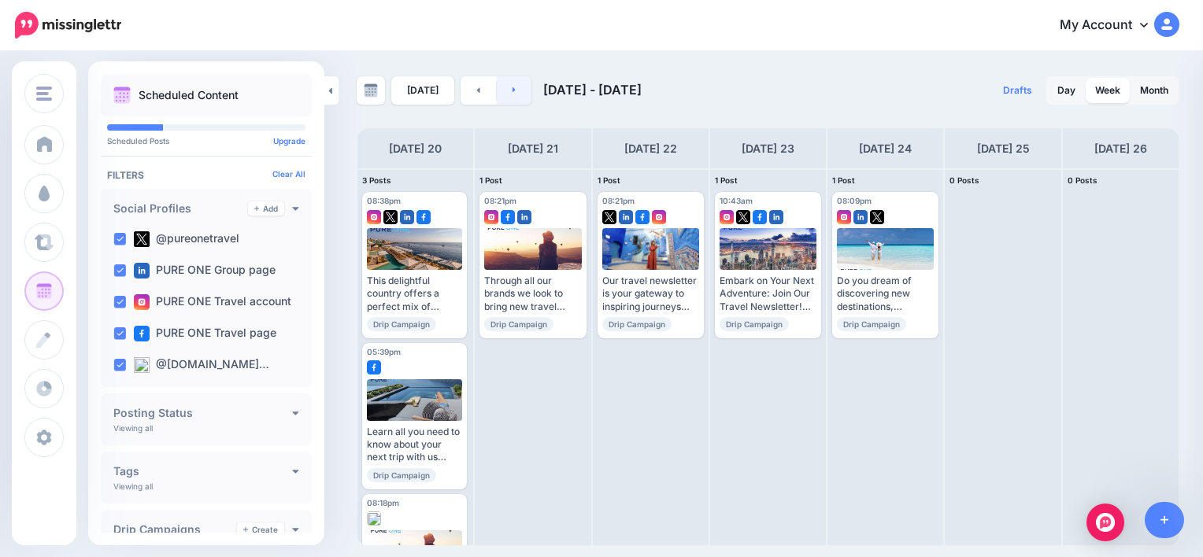
click at [508, 101] on link at bounding box center [514, 90] width 35 height 28
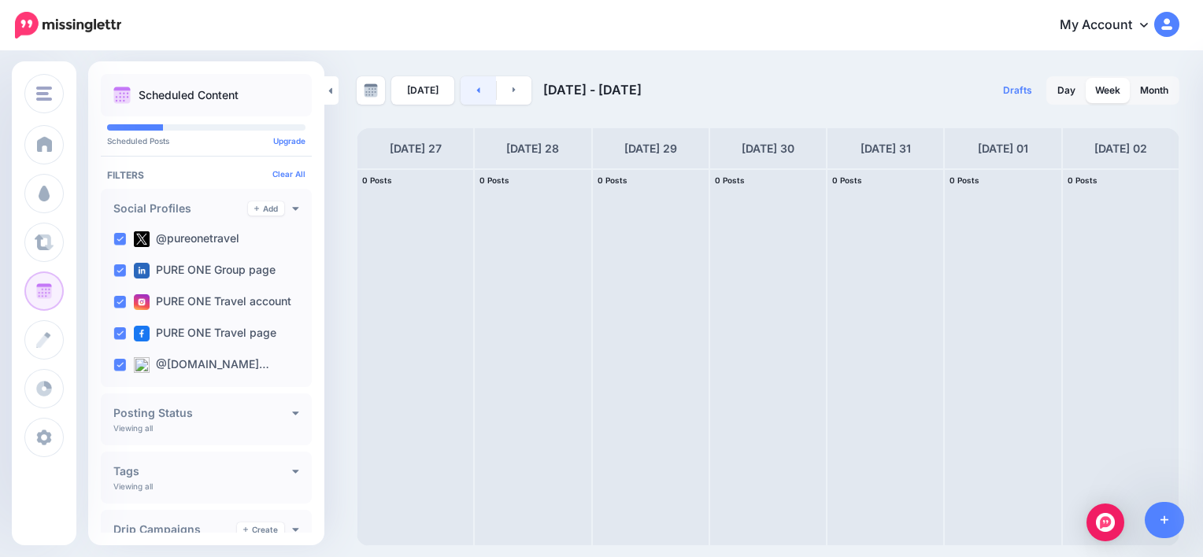
click at [466, 98] on link at bounding box center [478, 90] width 35 height 28
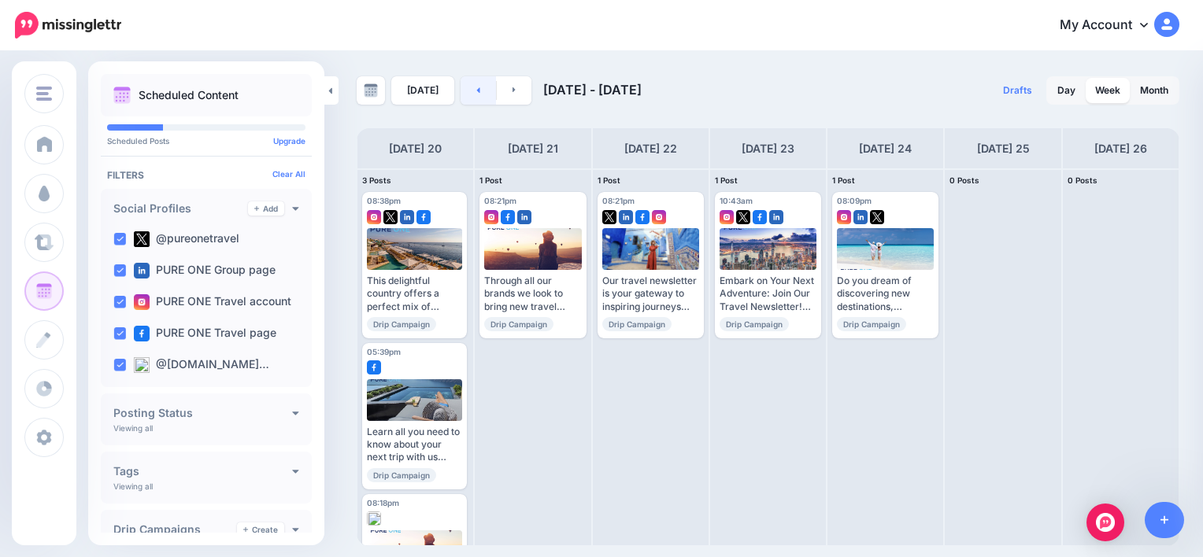
click at [466, 98] on link at bounding box center [478, 90] width 35 height 28
